Goal: Check status

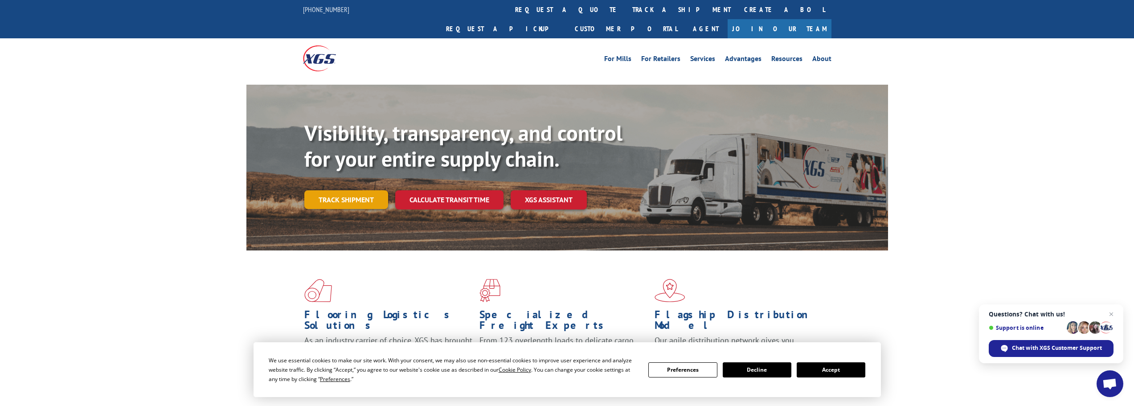
click at [342, 190] on link "Track shipment" at bounding box center [346, 199] width 84 height 19
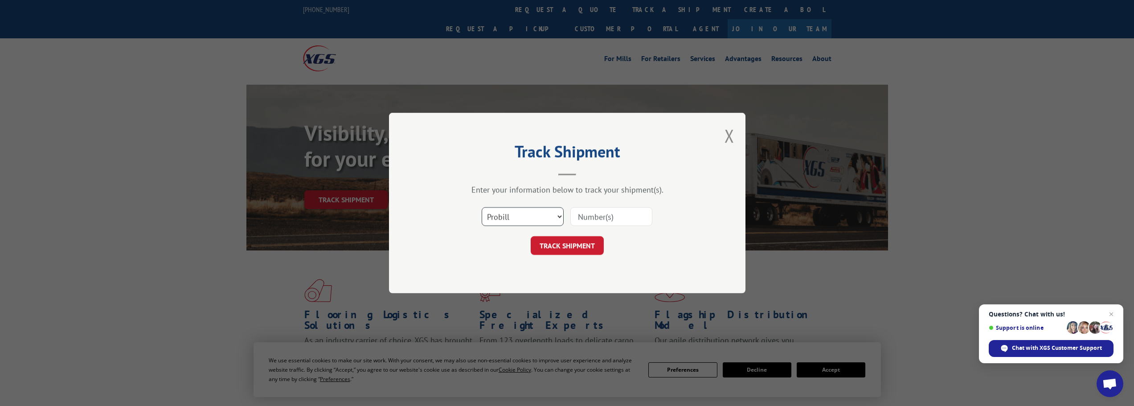
click at [522, 220] on select "Select category... Probill BOL PO" at bounding box center [523, 216] width 82 height 19
select select "bol"
click at [482, 207] on select "Select category... Probill BOL PO" at bounding box center [523, 216] width 82 height 19
click at [600, 222] on input at bounding box center [612, 216] width 82 height 19
paste input "645456"
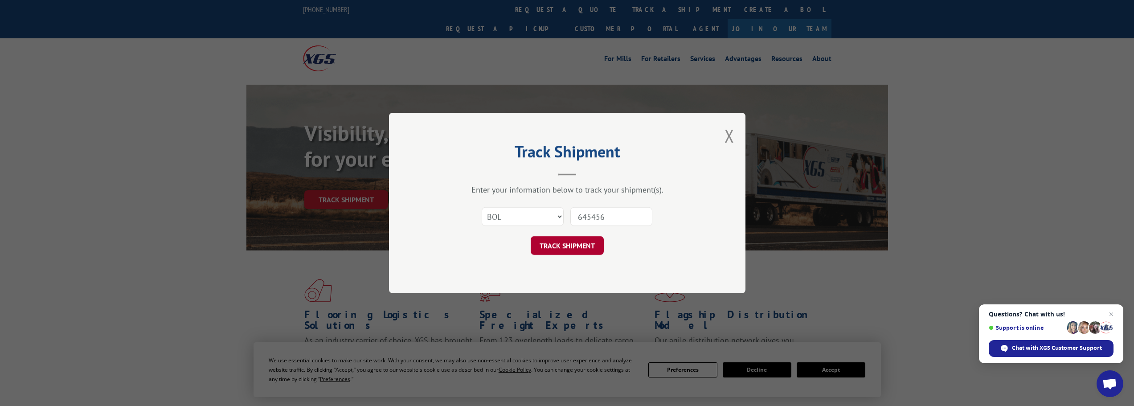
type input "645456"
click at [588, 249] on button "TRACK SHIPMENT" at bounding box center [567, 245] width 73 height 19
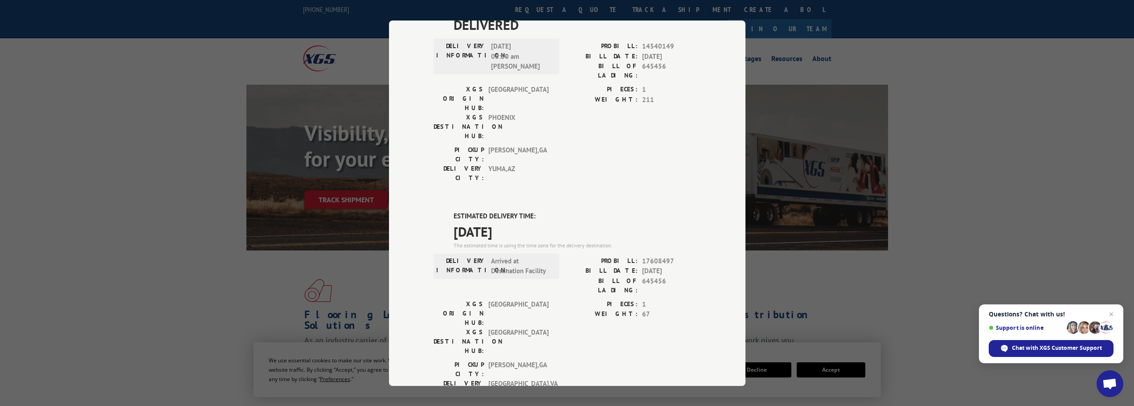
scroll to position [134, 0]
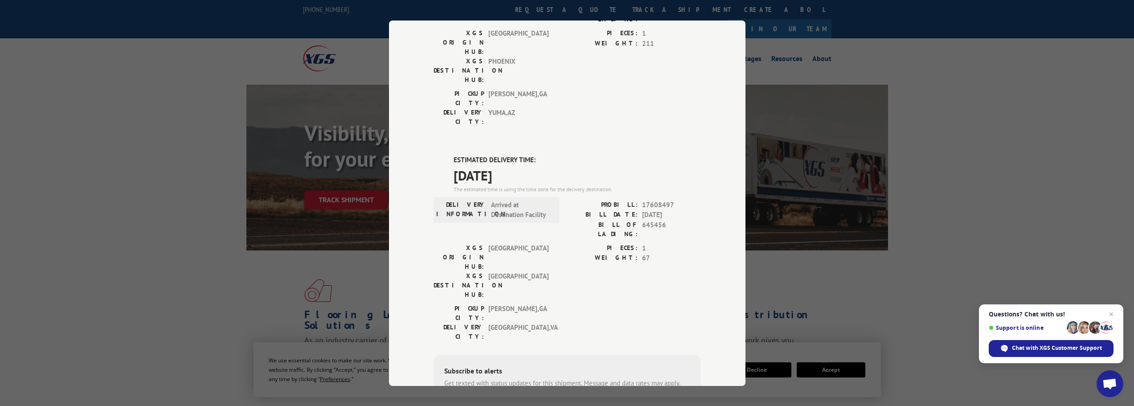
click at [53, 172] on div "Track Shipment DELIVERED DELIVERY INFORMATION: [DATE] 08:50 am [PERSON_NAME] PR…" at bounding box center [567, 203] width 1134 height 406
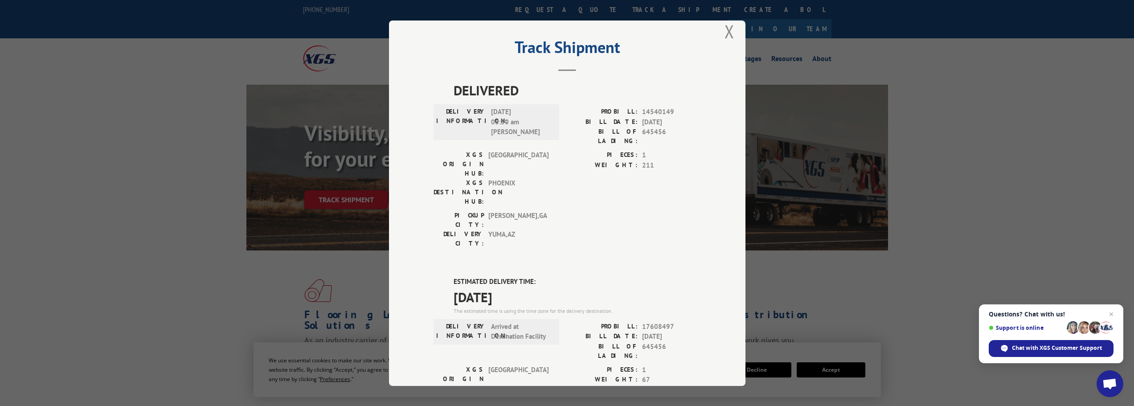
scroll to position [0, 0]
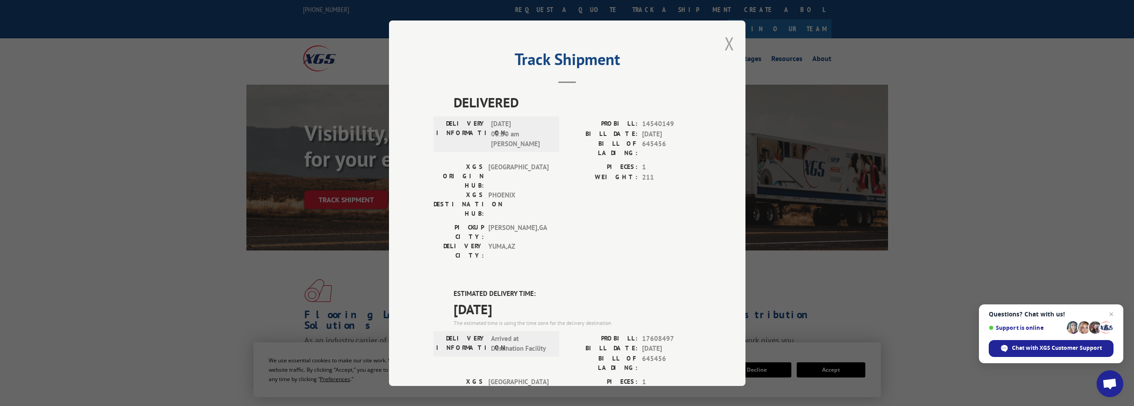
click at [728, 41] on button "Close modal" at bounding box center [730, 44] width 10 height 24
